Goal: Information Seeking & Learning: Understand process/instructions

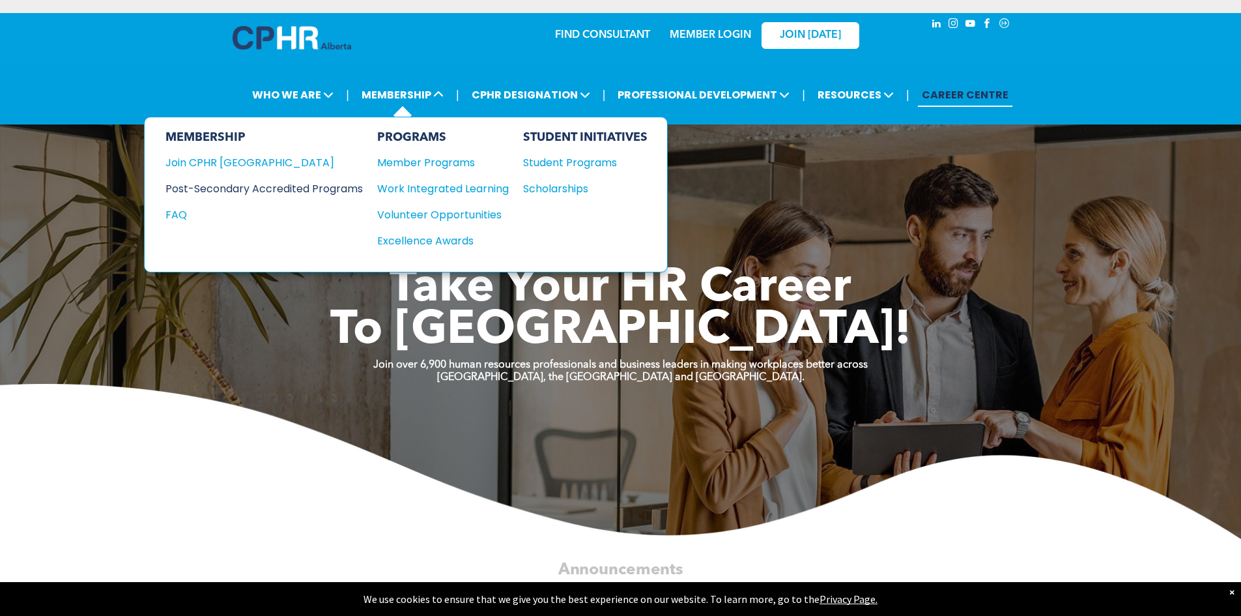
click at [295, 192] on div "Post-Secondary Accredited Programs" at bounding box center [254, 188] width 178 height 16
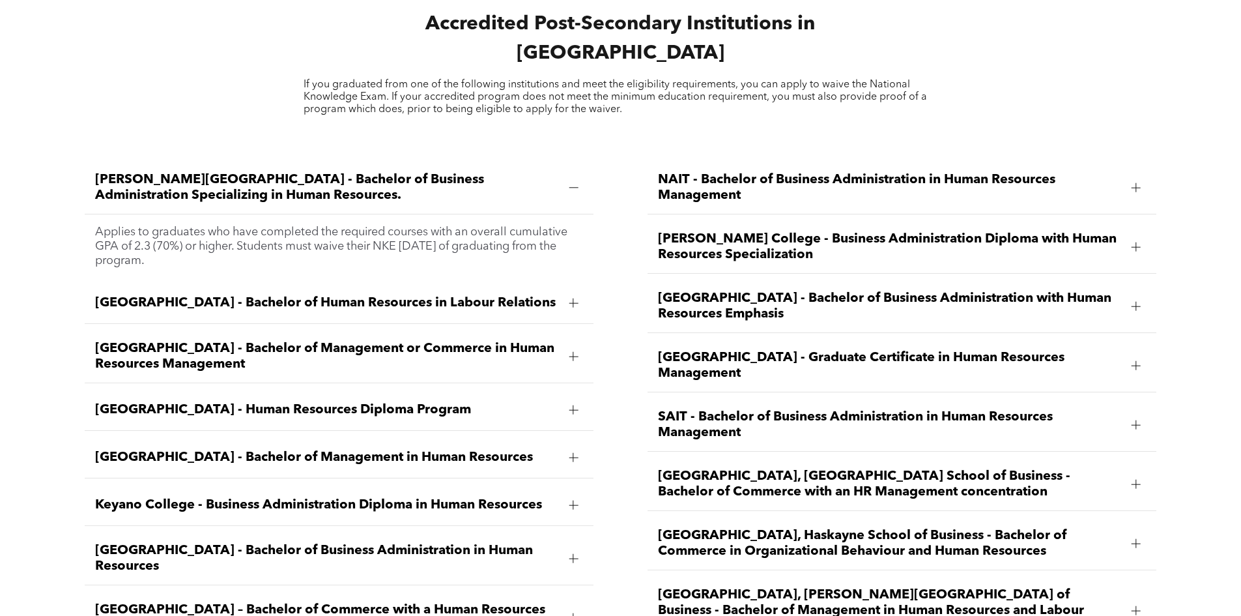
scroll to position [1889, 0]
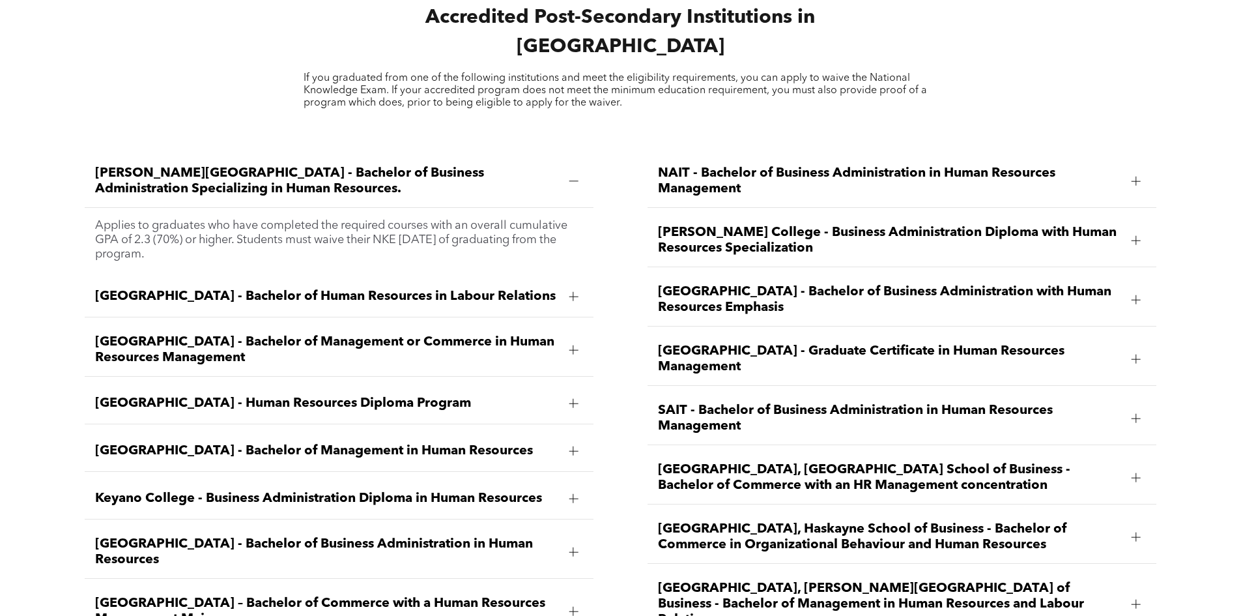
click at [556, 289] on span "Athabasca University - Bachelor of Human Resources in Labour Relations" at bounding box center [326, 297] width 463 height 16
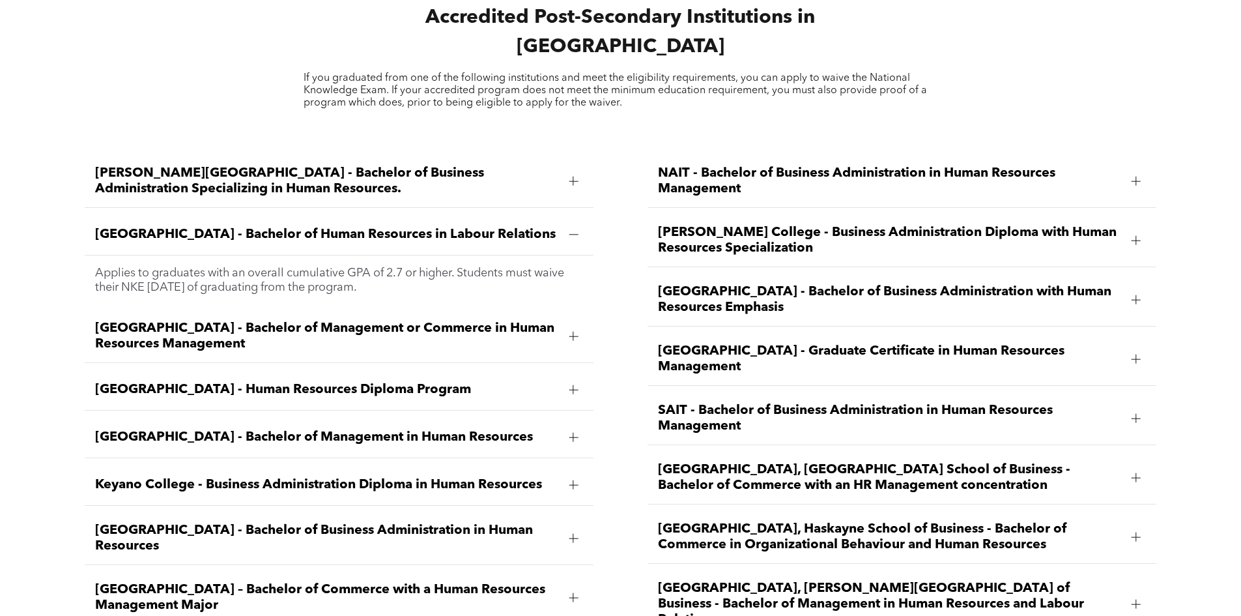
click at [565, 326] on div at bounding box center [574, 336] width 20 height 20
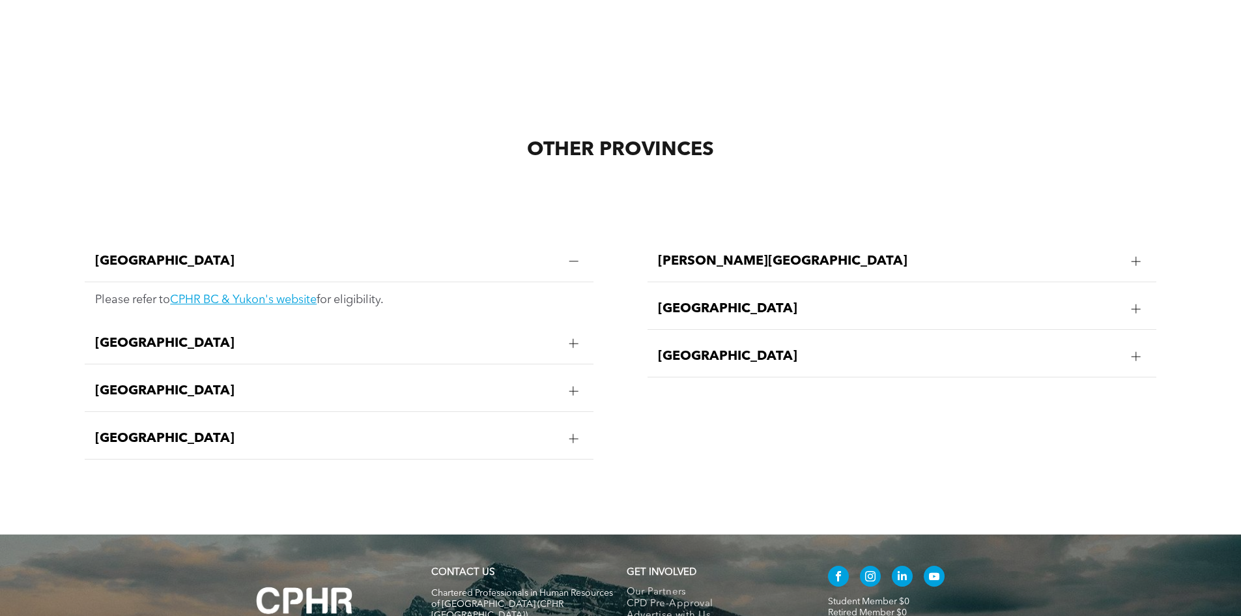
scroll to position [2606, 0]
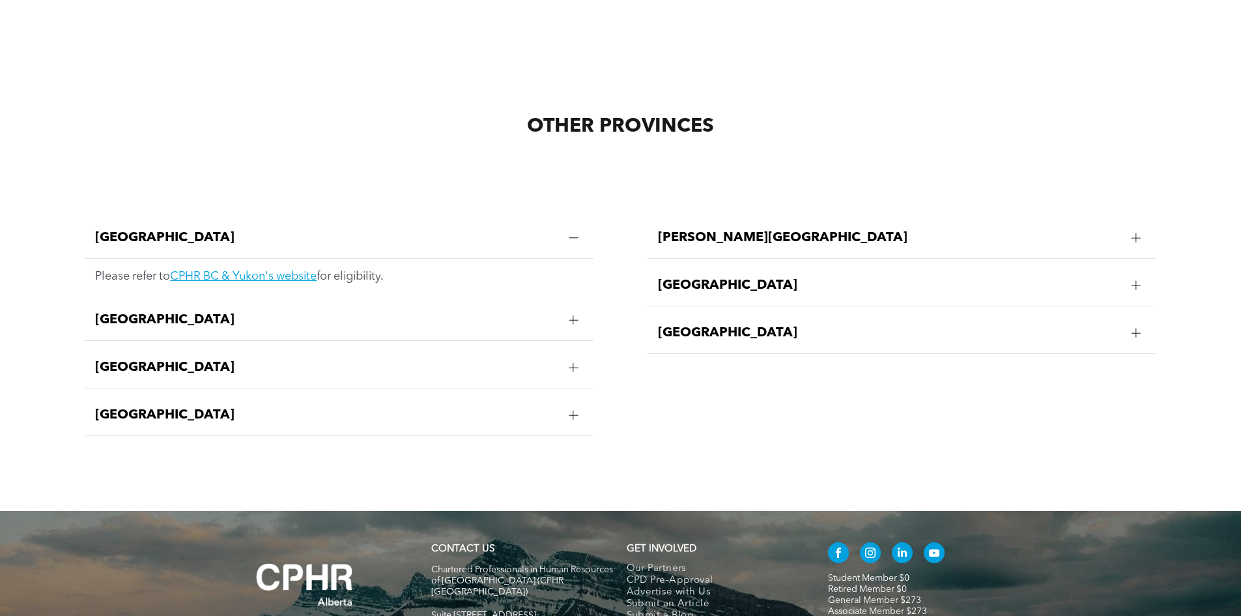
click at [571, 310] on div at bounding box center [574, 320] width 20 height 20
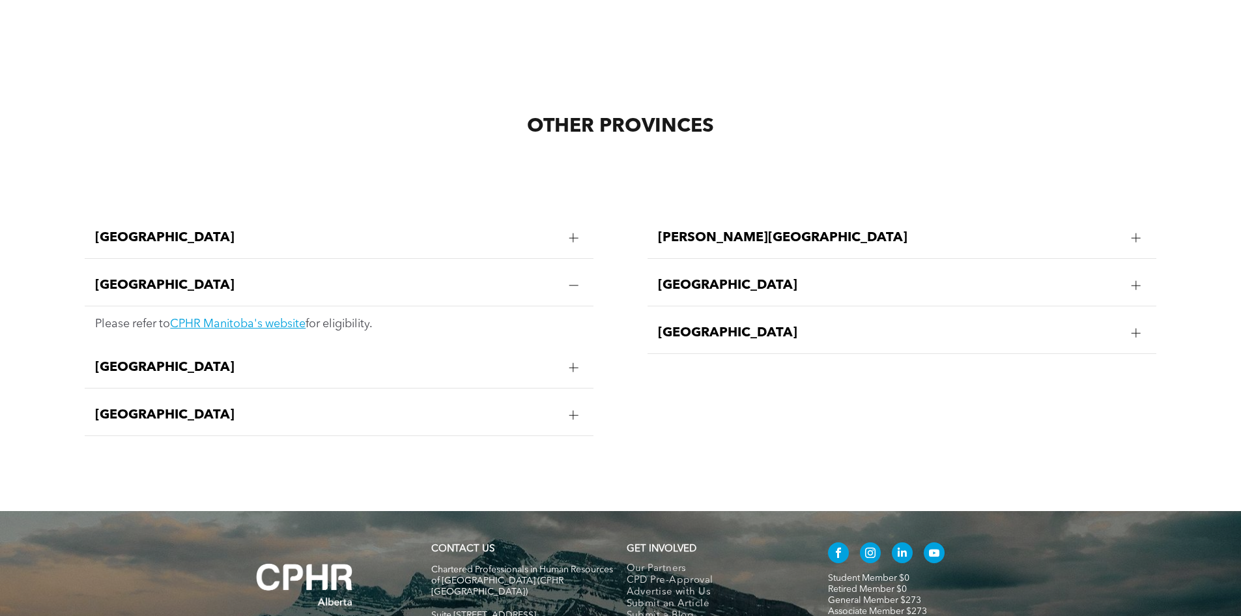
click at [569, 363] on div at bounding box center [573, 367] width 9 height 9
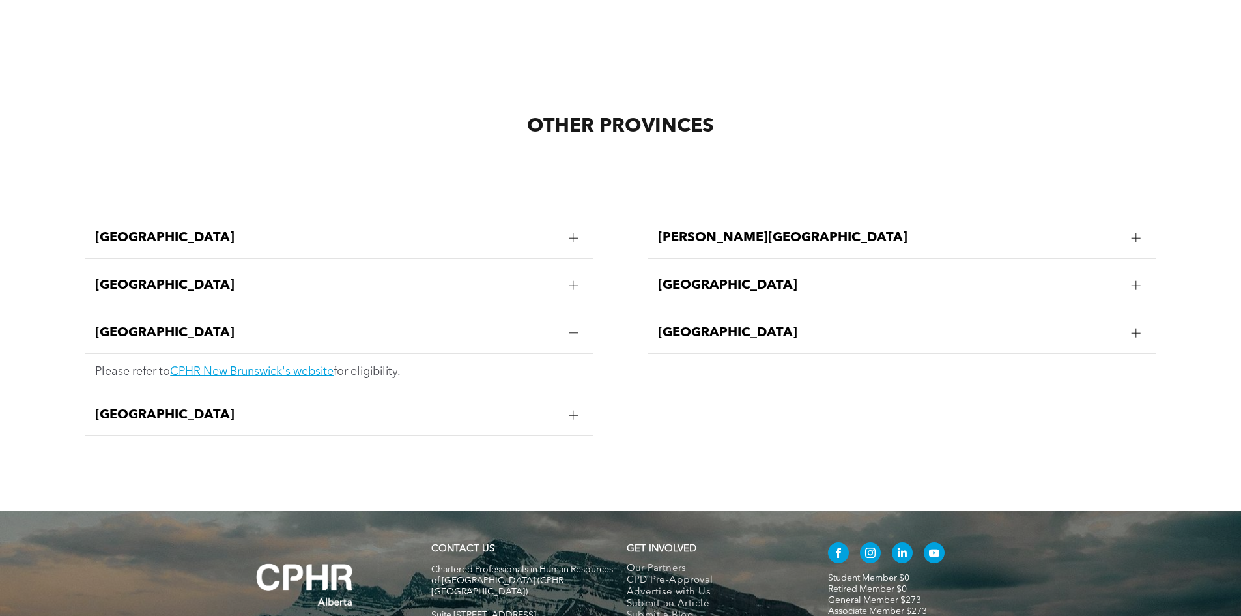
click at [570, 405] on div at bounding box center [574, 415] width 20 height 20
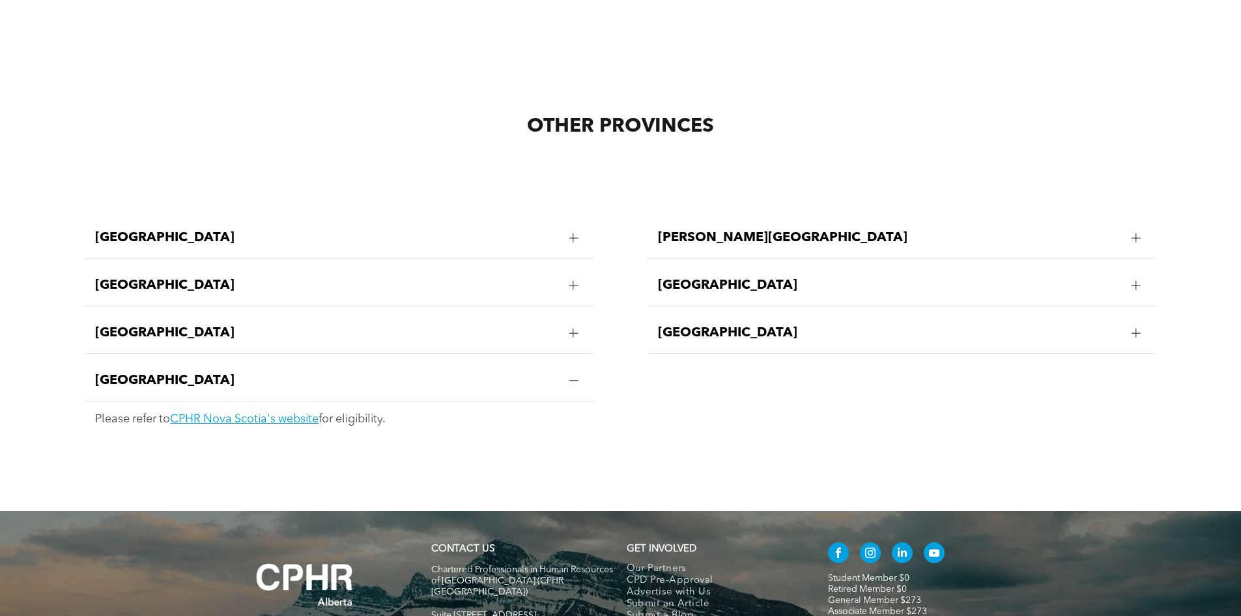
click at [564, 228] on div at bounding box center [574, 238] width 20 height 20
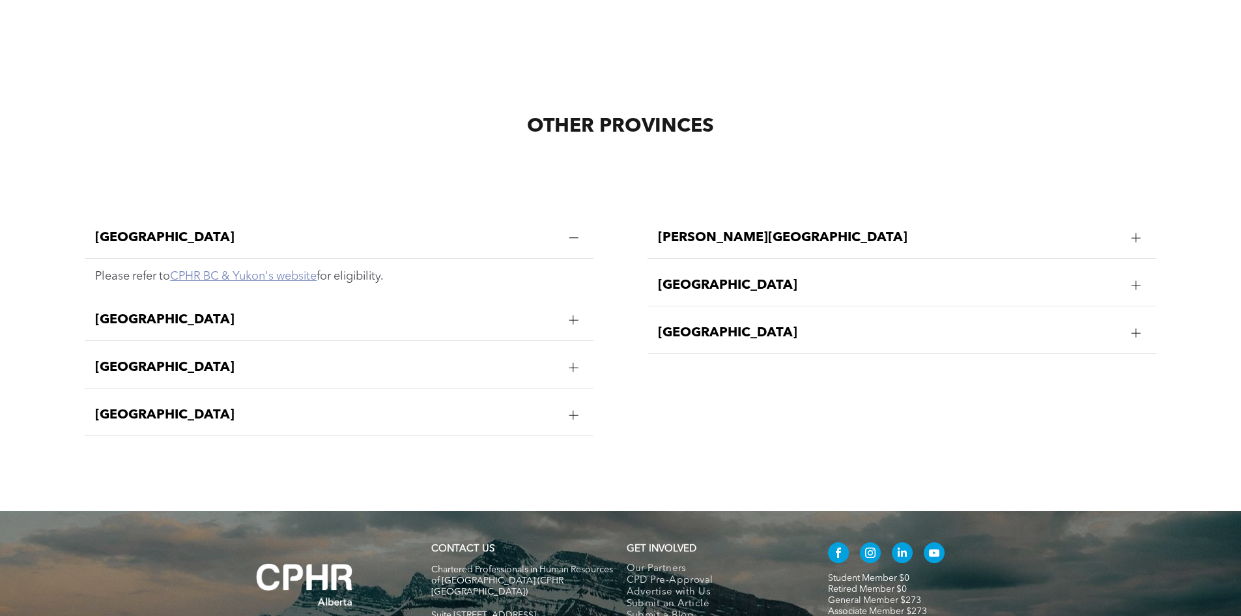
click at [294, 270] on link "CPHR BC & Yukon's website" at bounding box center [243, 276] width 147 height 12
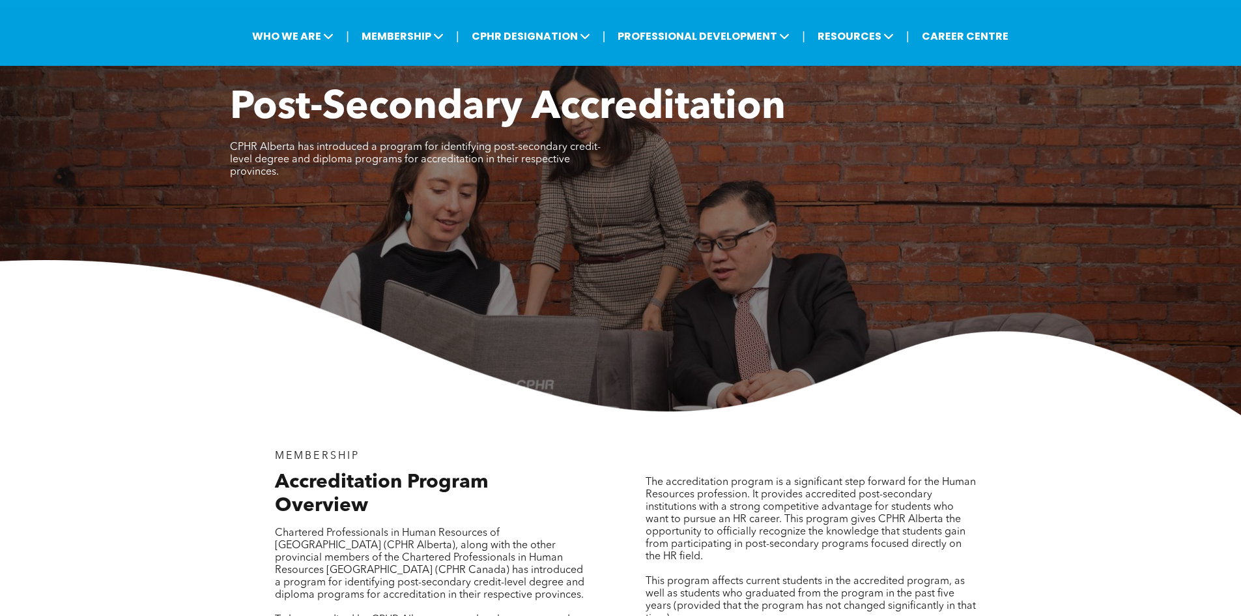
scroll to position [0, 0]
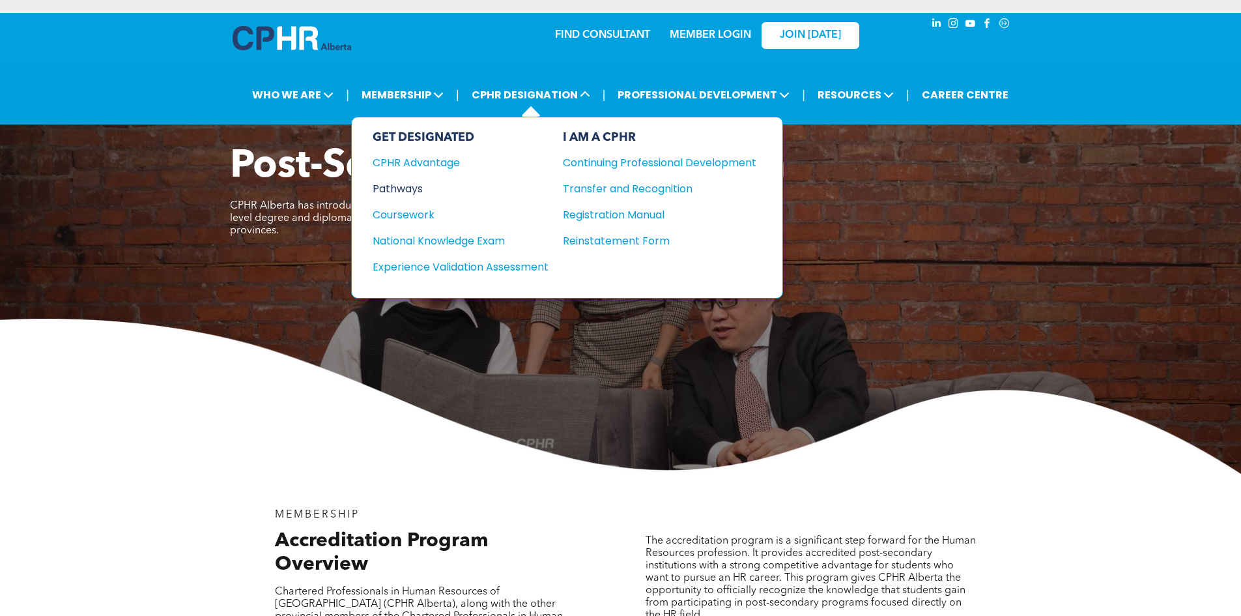
click at [415, 190] on div "Pathways" at bounding box center [452, 188] width 158 height 16
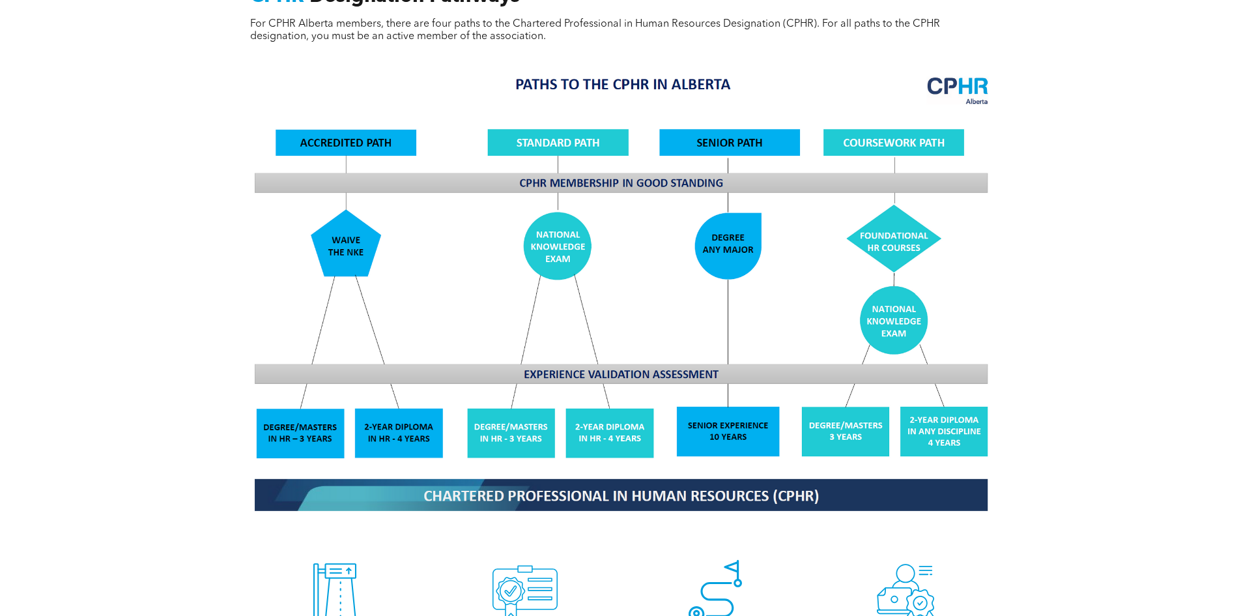
scroll to position [1303, 0]
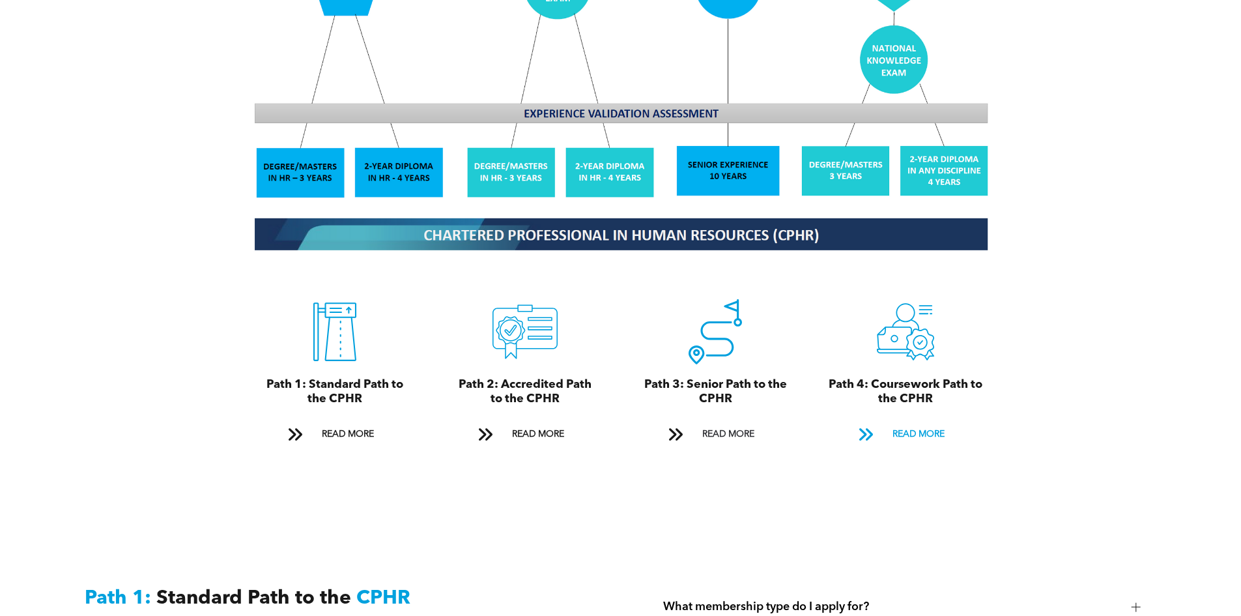
click at [908, 425] on span "READ MORE" at bounding box center [918, 434] width 61 height 24
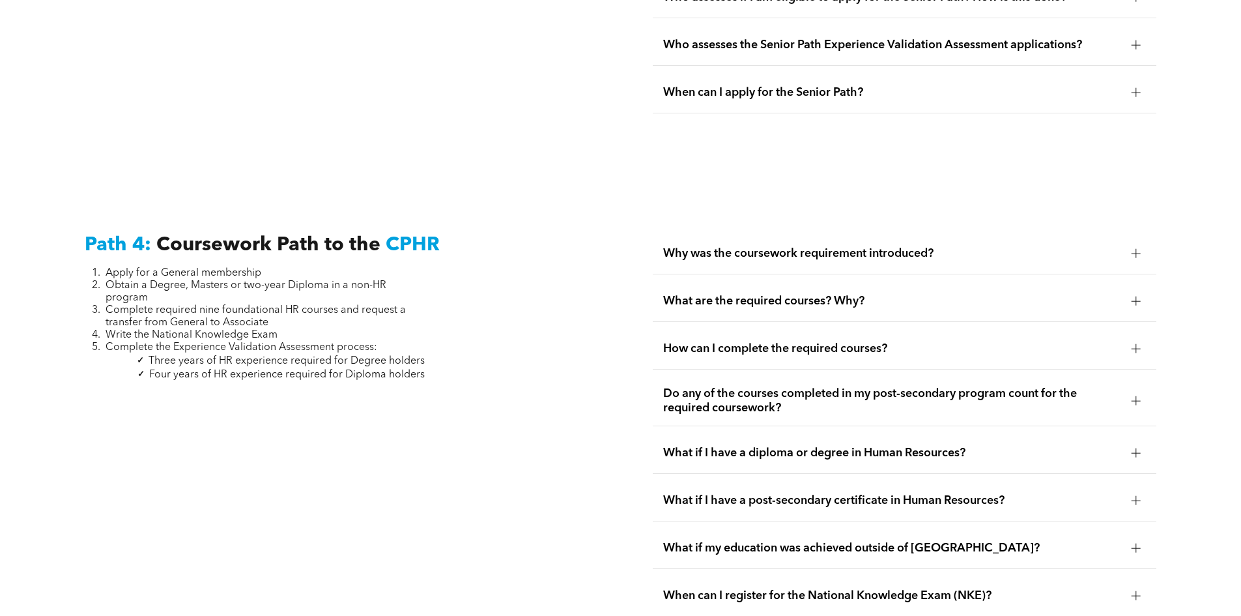
scroll to position [3869, 0]
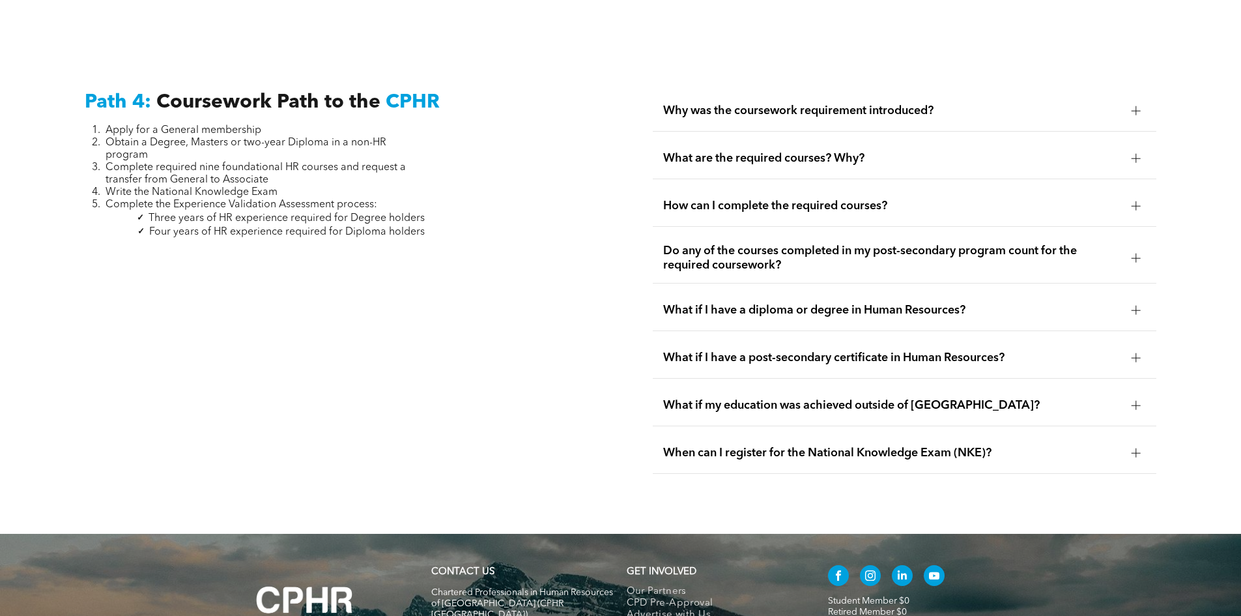
click at [1130, 101] on div at bounding box center [1136, 111] width 20 height 20
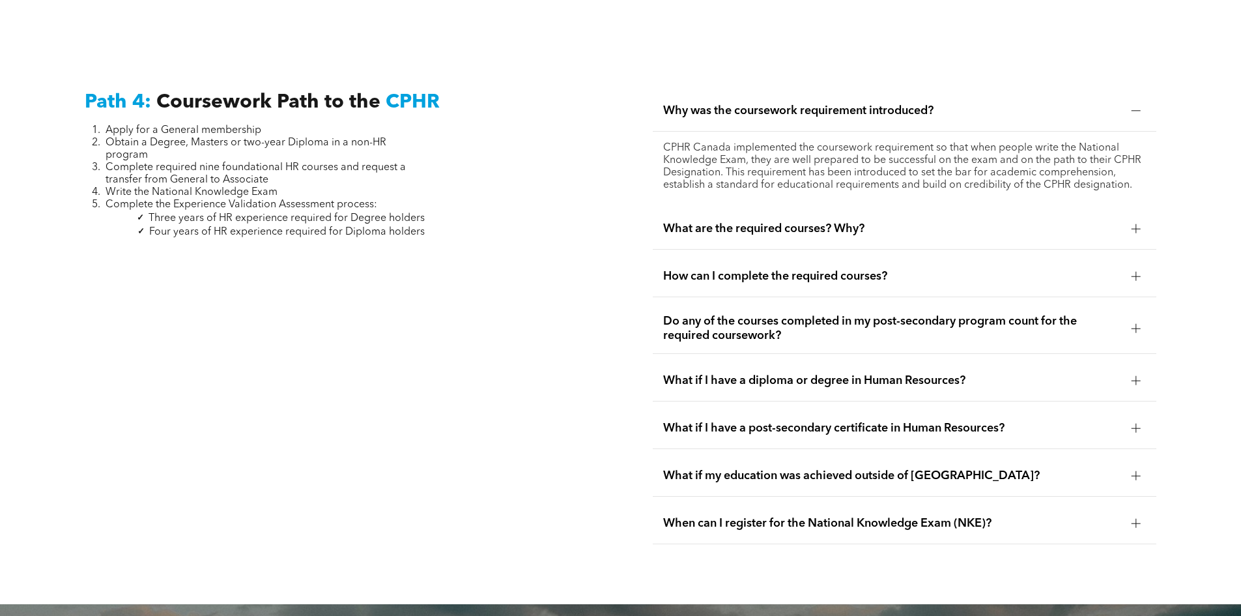
click at [1132, 219] on div at bounding box center [1136, 229] width 20 height 20
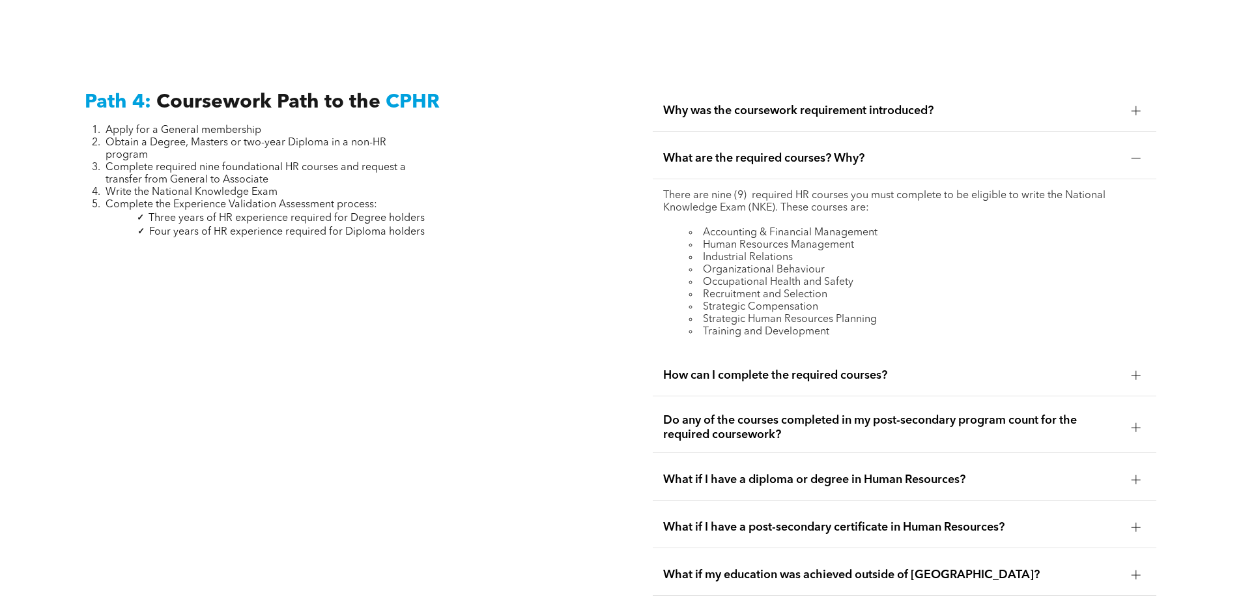
scroll to position [3934, 0]
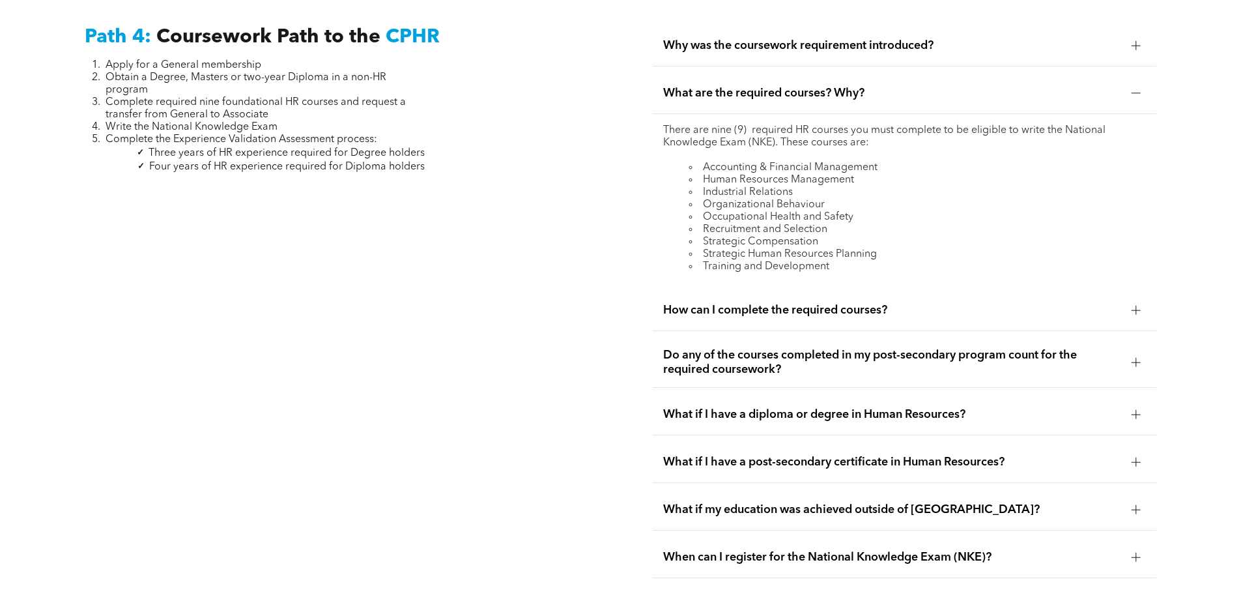
click at [1138, 306] on div at bounding box center [1136, 310] width 9 height 9
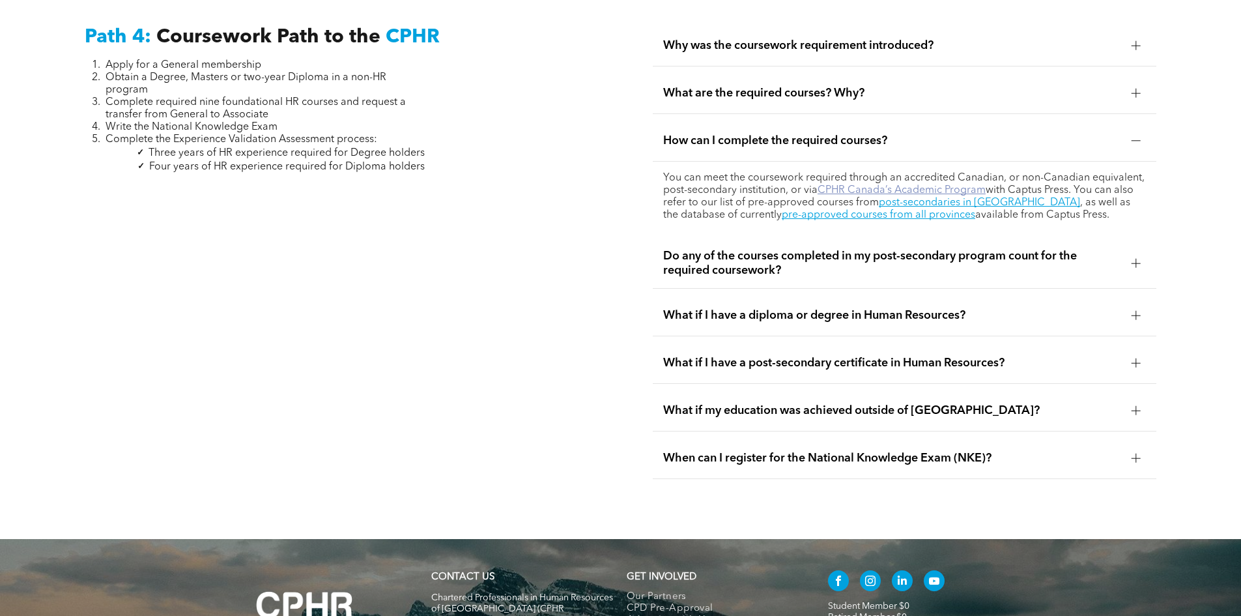
click at [947, 185] on link "CPHR Canada’s Academic Program" at bounding box center [902, 190] width 168 height 10
click at [1137, 259] on div at bounding box center [1136, 263] width 9 height 9
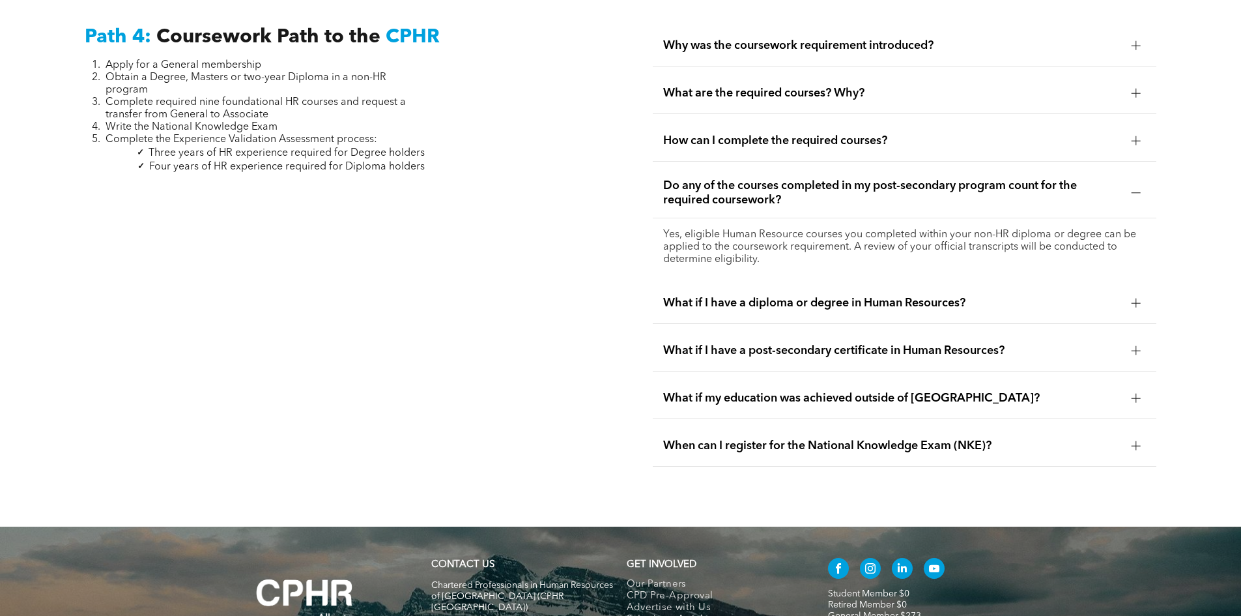
drag, startPoint x: 685, startPoint y: 205, endPoint x: 1095, endPoint y: 232, distance: 410.6
click at [1095, 232] on p "Yes, eligible Human Resource courses you completed within your non-HR diploma o…" at bounding box center [904, 247] width 483 height 37
click at [1132, 346] on div at bounding box center [1136, 350] width 9 height 9
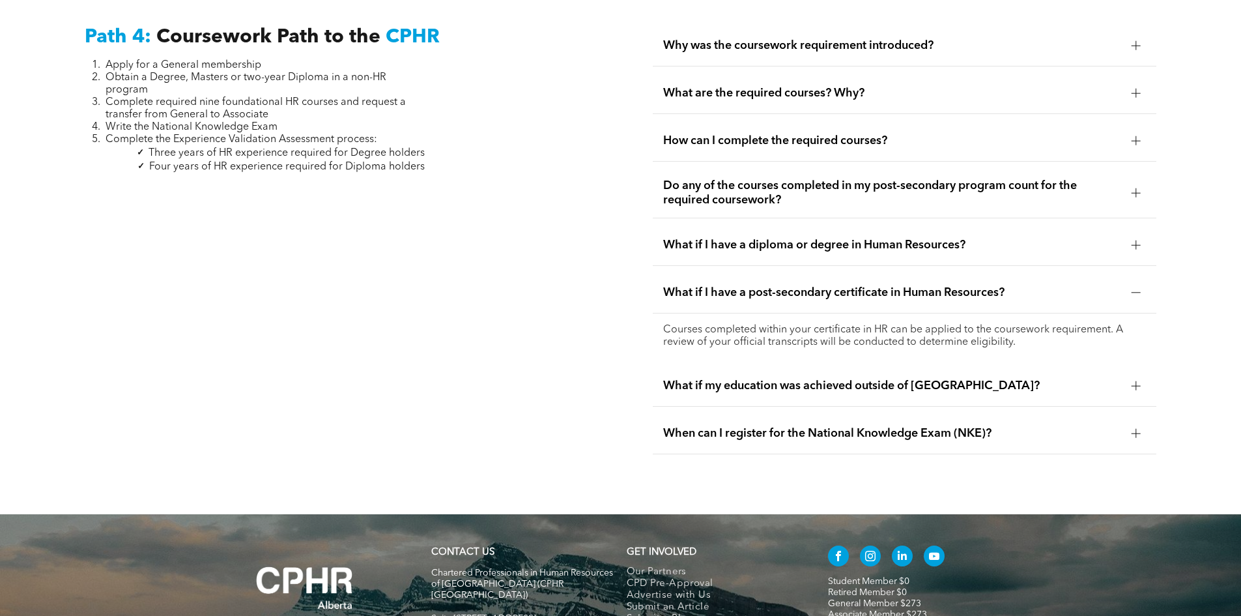
drag, startPoint x: 664, startPoint y: 298, endPoint x: 1038, endPoint y: 315, distance: 374.3
click at [1038, 324] on p "Courses completed within your certificate in HR can be applied to the coursewor…" at bounding box center [904, 336] width 483 height 25
click at [917, 426] on span "When can I register for the National Knowledge Exam (NKE)?" at bounding box center [892, 433] width 458 height 14
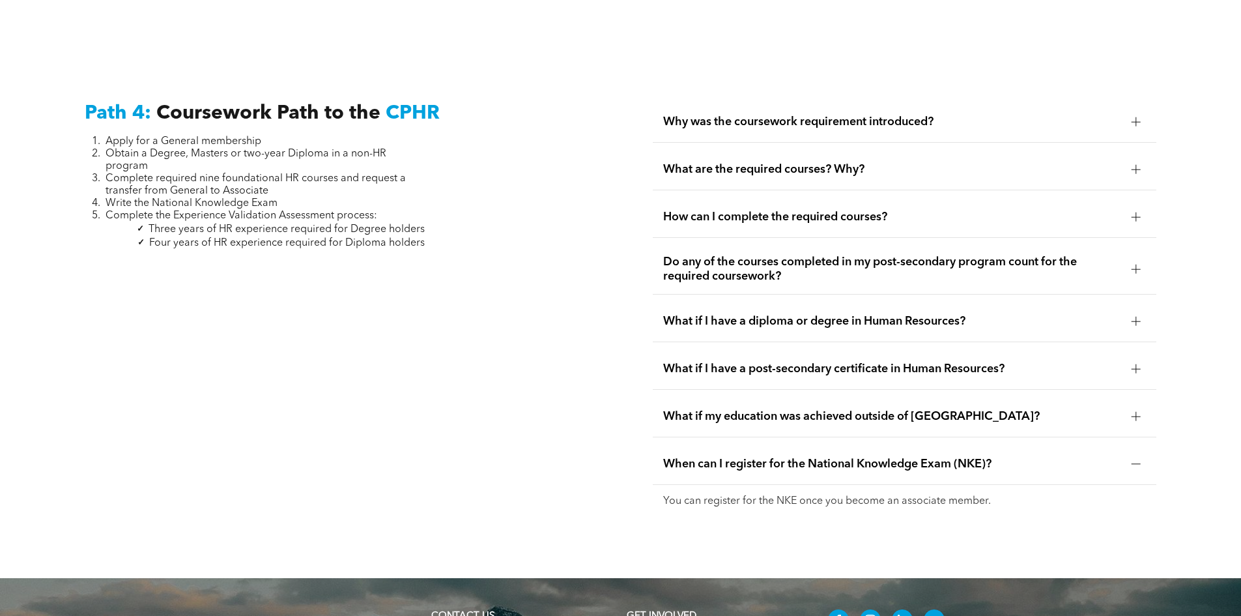
scroll to position [3780, 0]
